Goal: Information Seeking & Learning: Learn about a topic

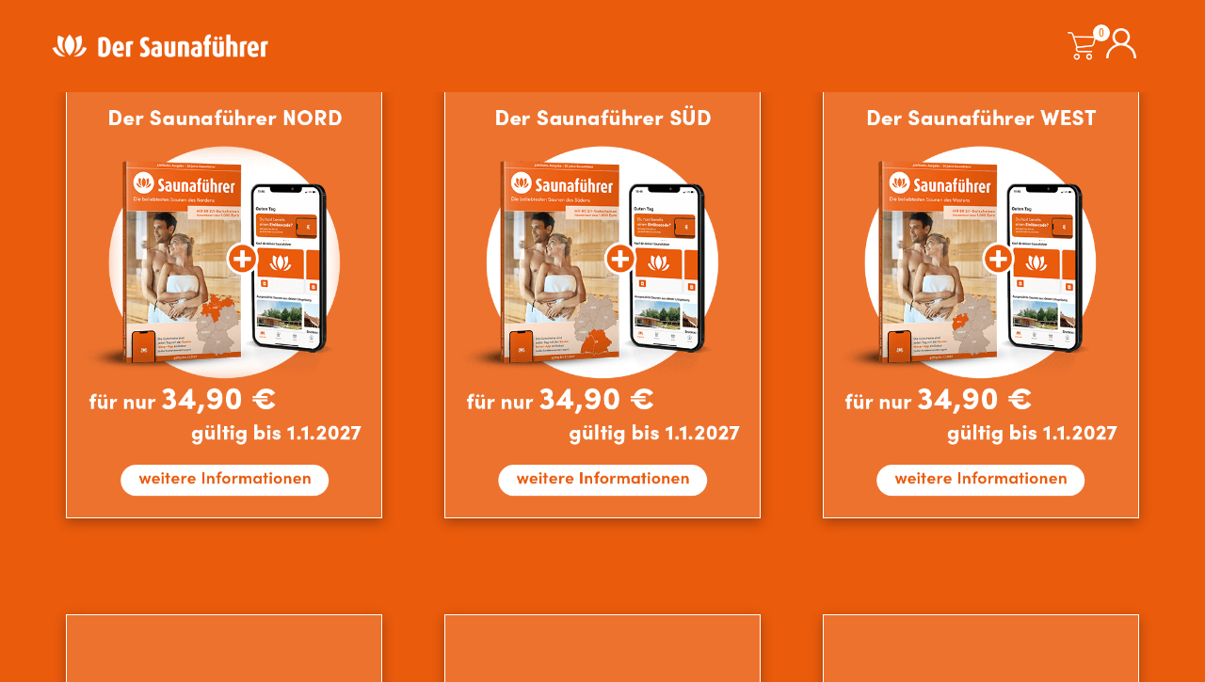
scroll to position [1175, 0]
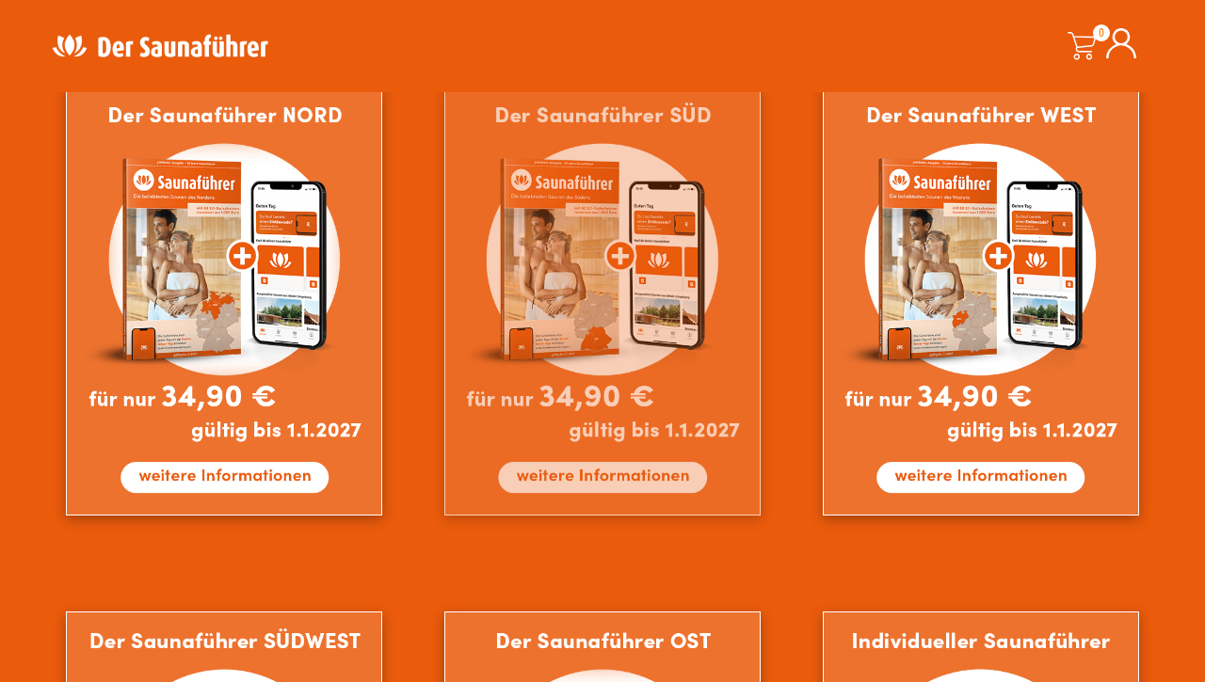
click at [600, 475] on img at bounding box center [602, 301] width 316 height 430
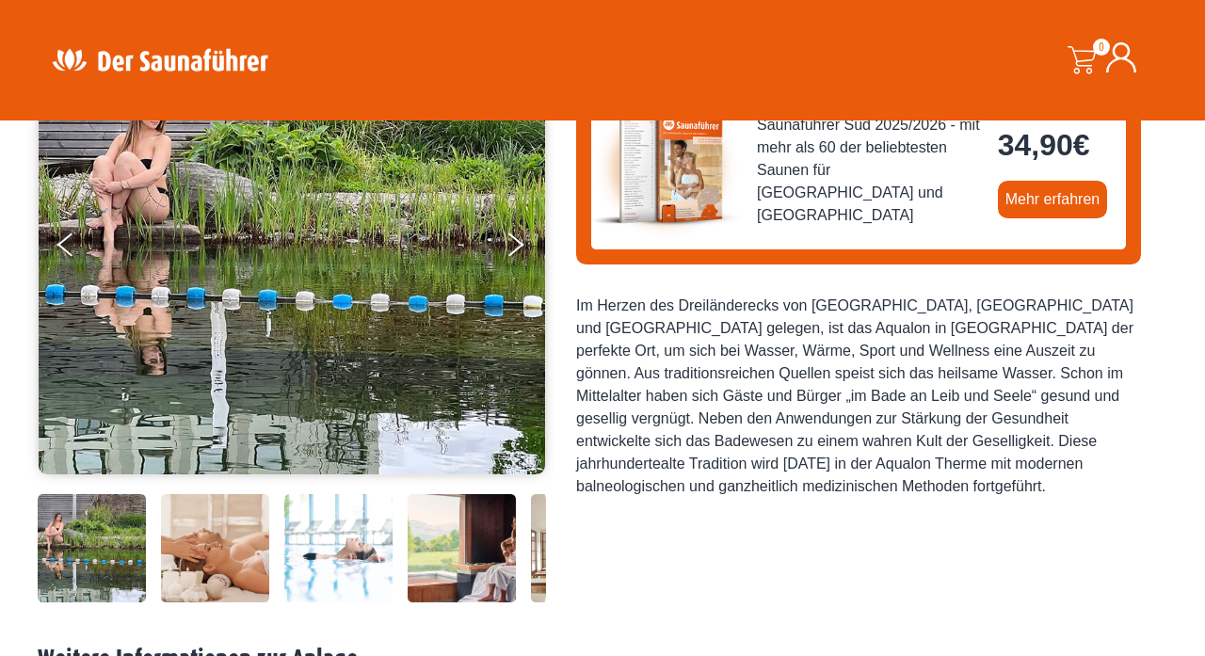
scroll to position [254, 0]
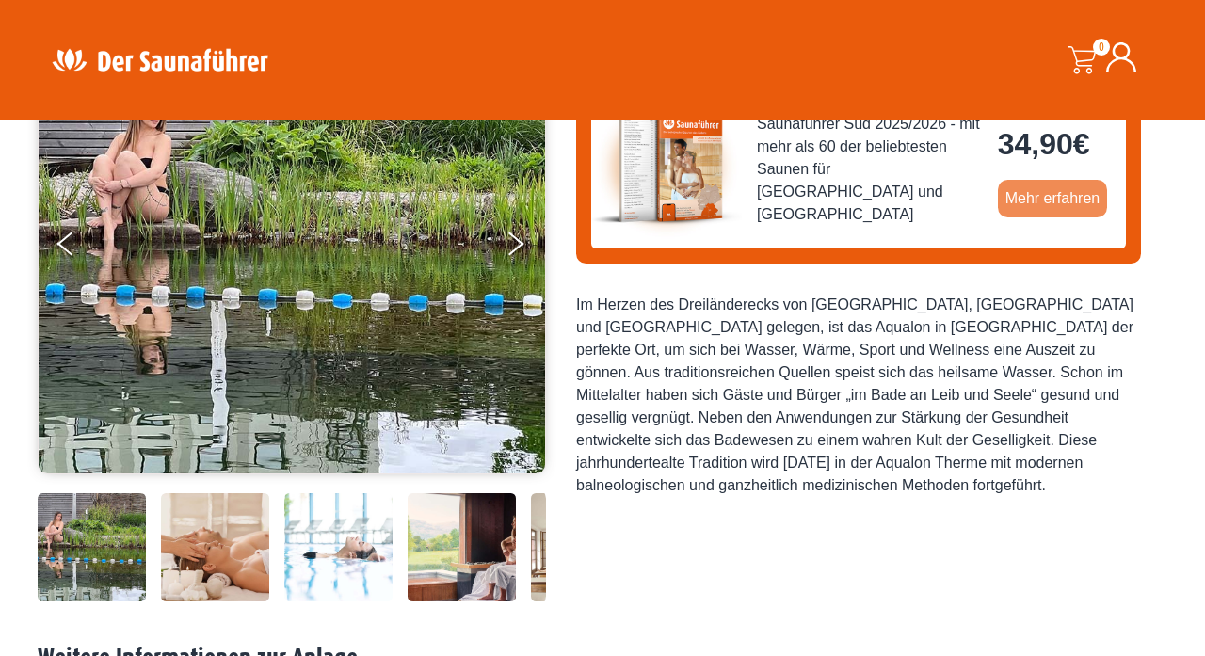
click at [1037, 198] on link "Mehr erfahren" at bounding box center [1053, 199] width 110 height 38
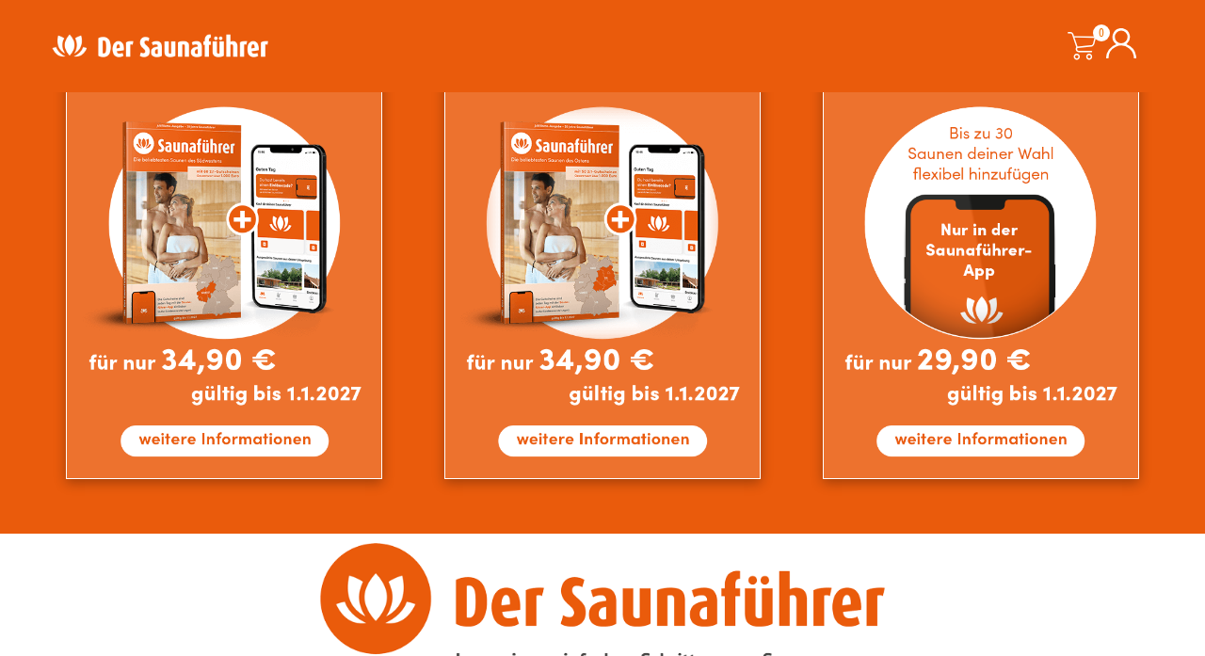
scroll to position [1729, 0]
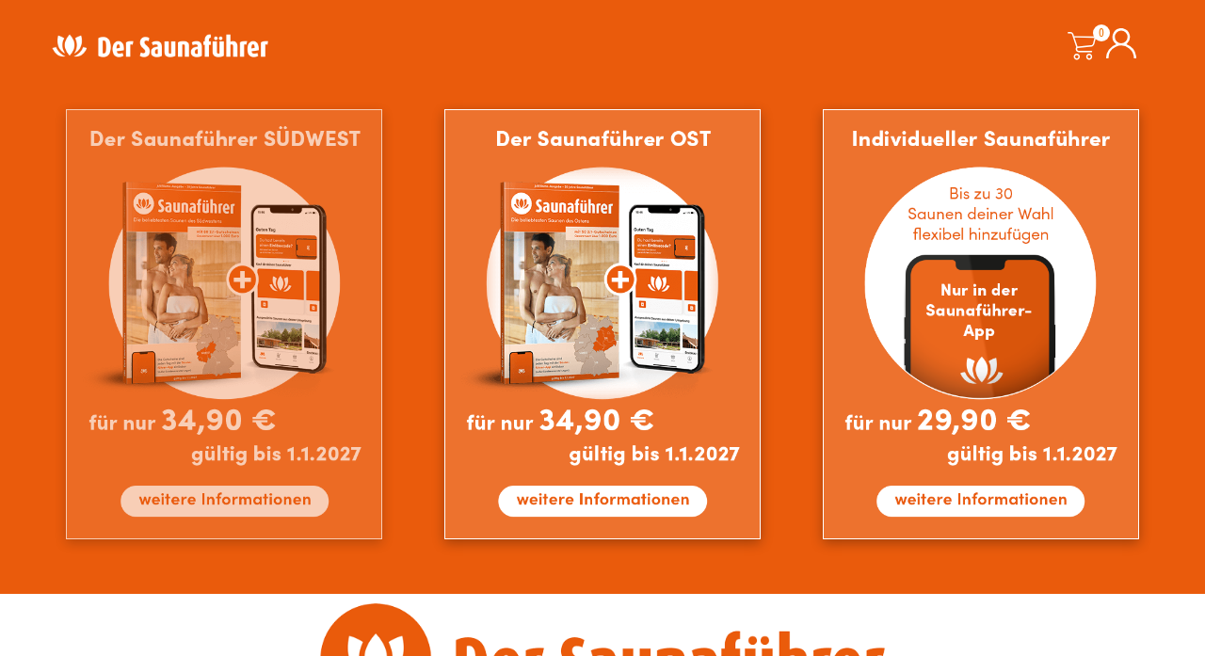
click at [214, 359] on img at bounding box center [224, 324] width 316 height 430
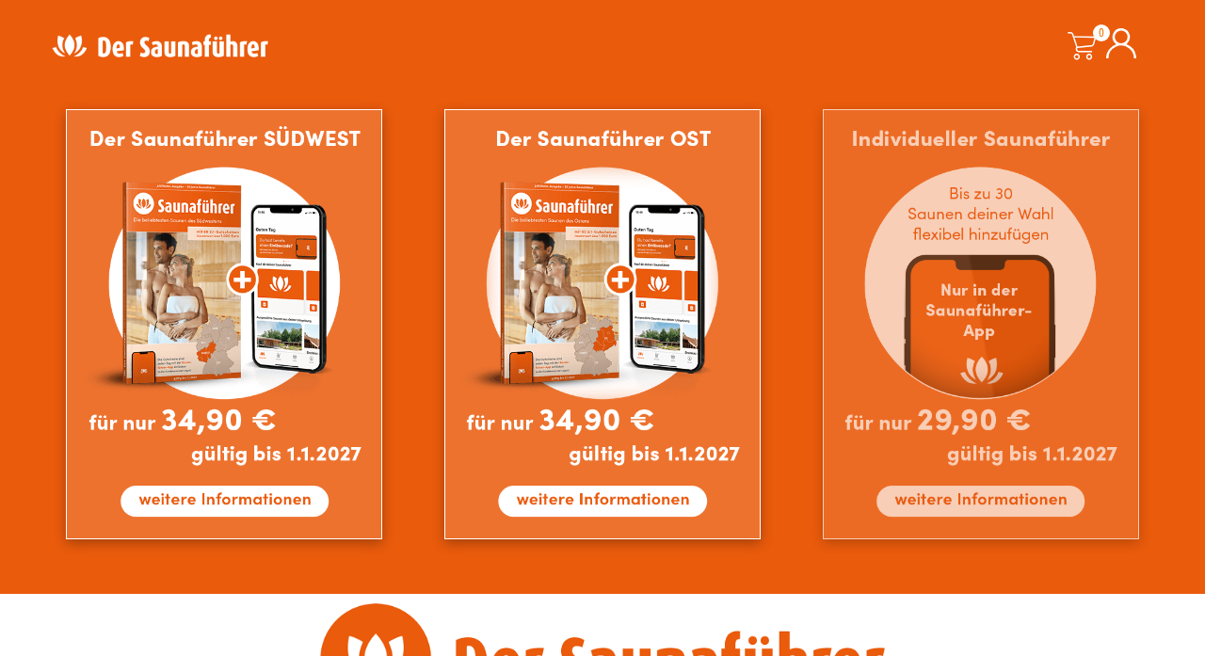
click at [970, 319] on img at bounding box center [981, 324] width 316 height 430
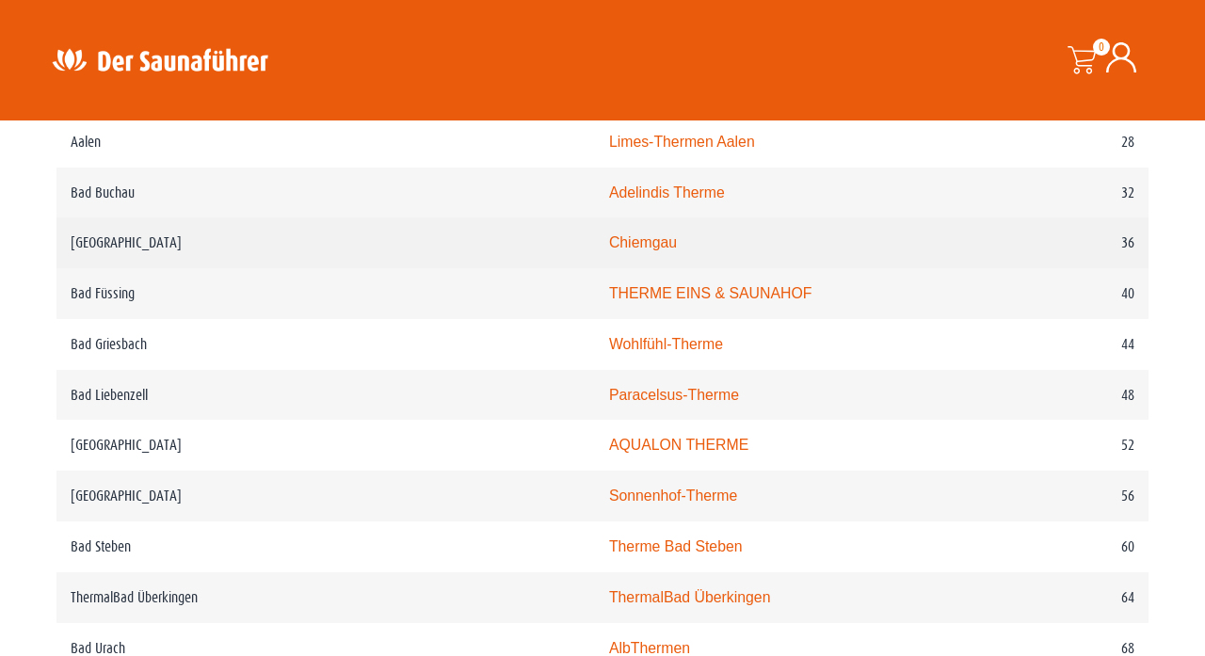
scroll to position [1049, 0]
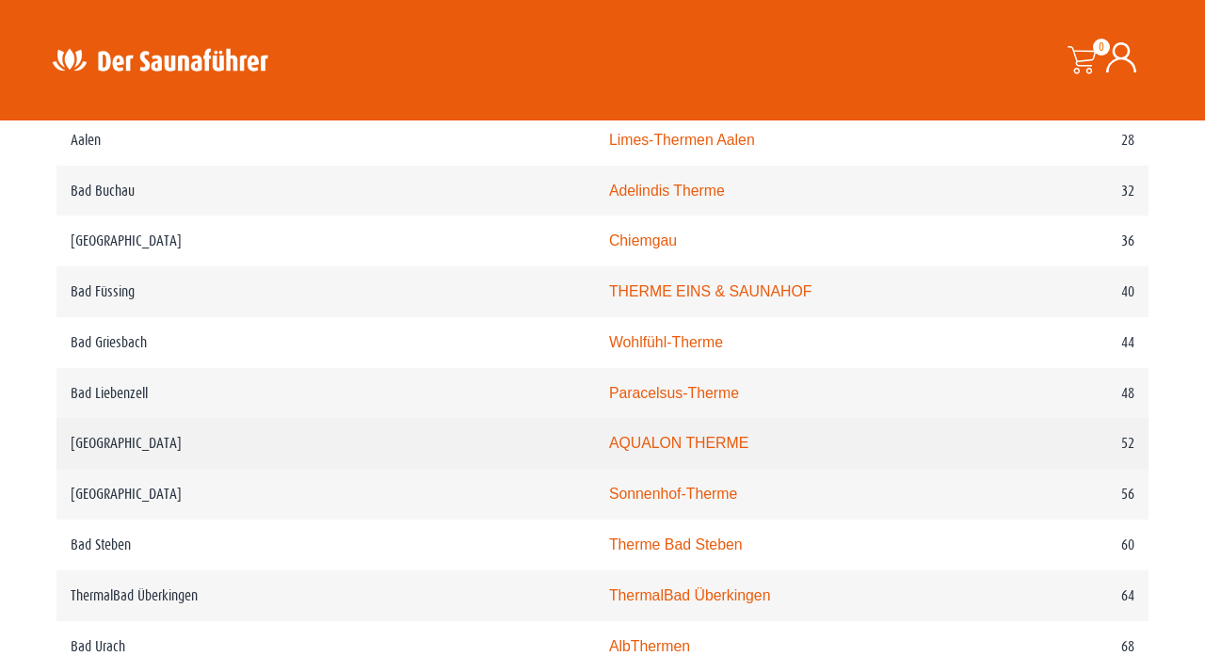
click at [609, 451] on link "AQUALON THERME" at bounding box center [678, 443] width 139 height 16
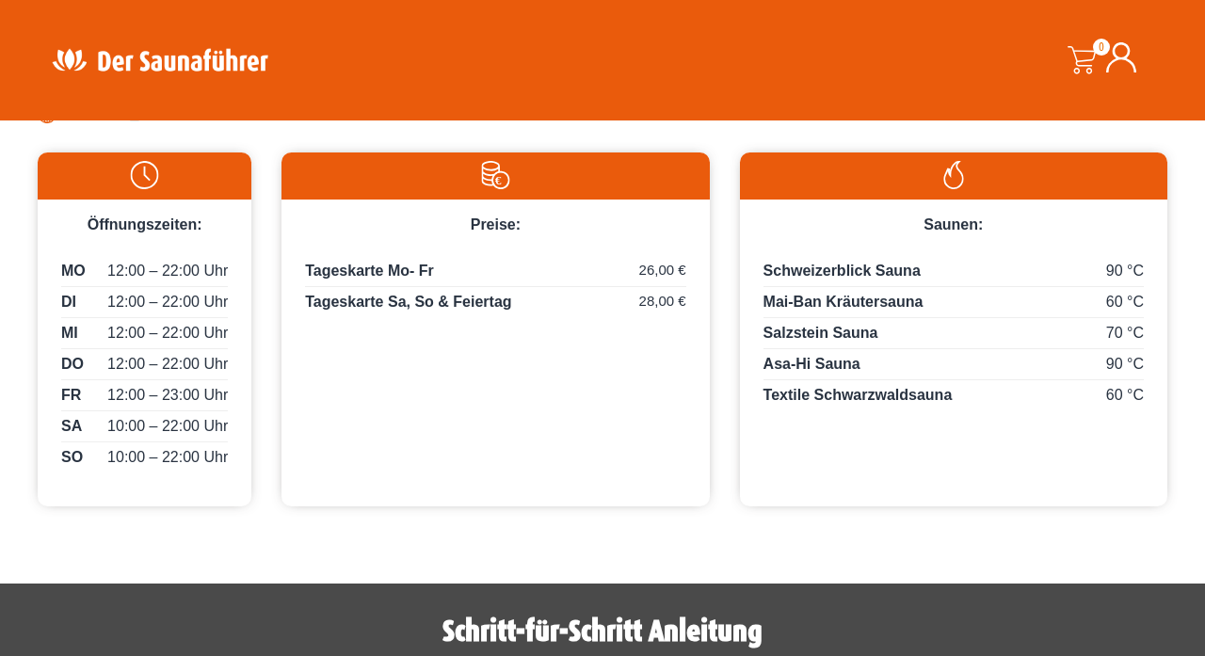
scroll to position [899, 0]
